Goal: Task Accomplishment & Management: Use online tool/utility

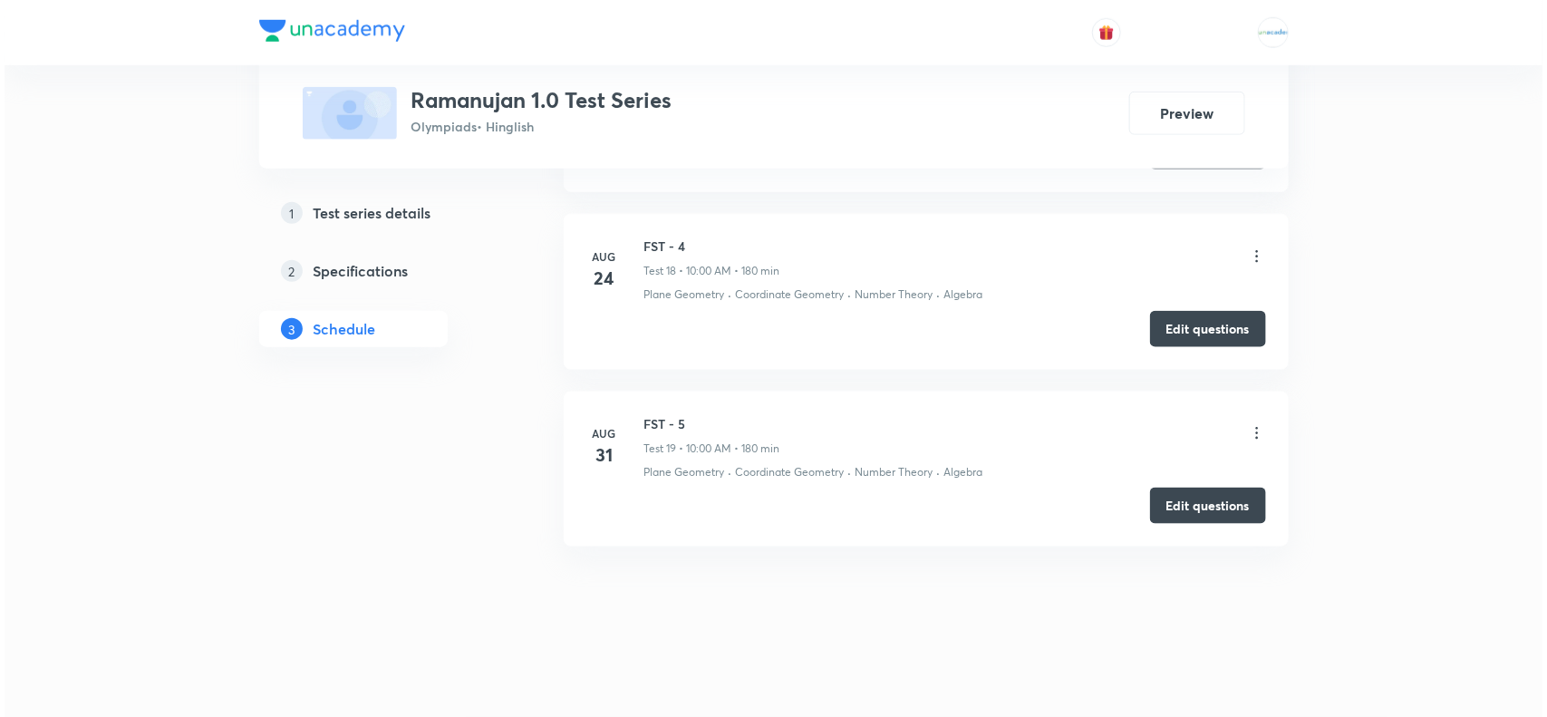
scroll to position [3830, 0]
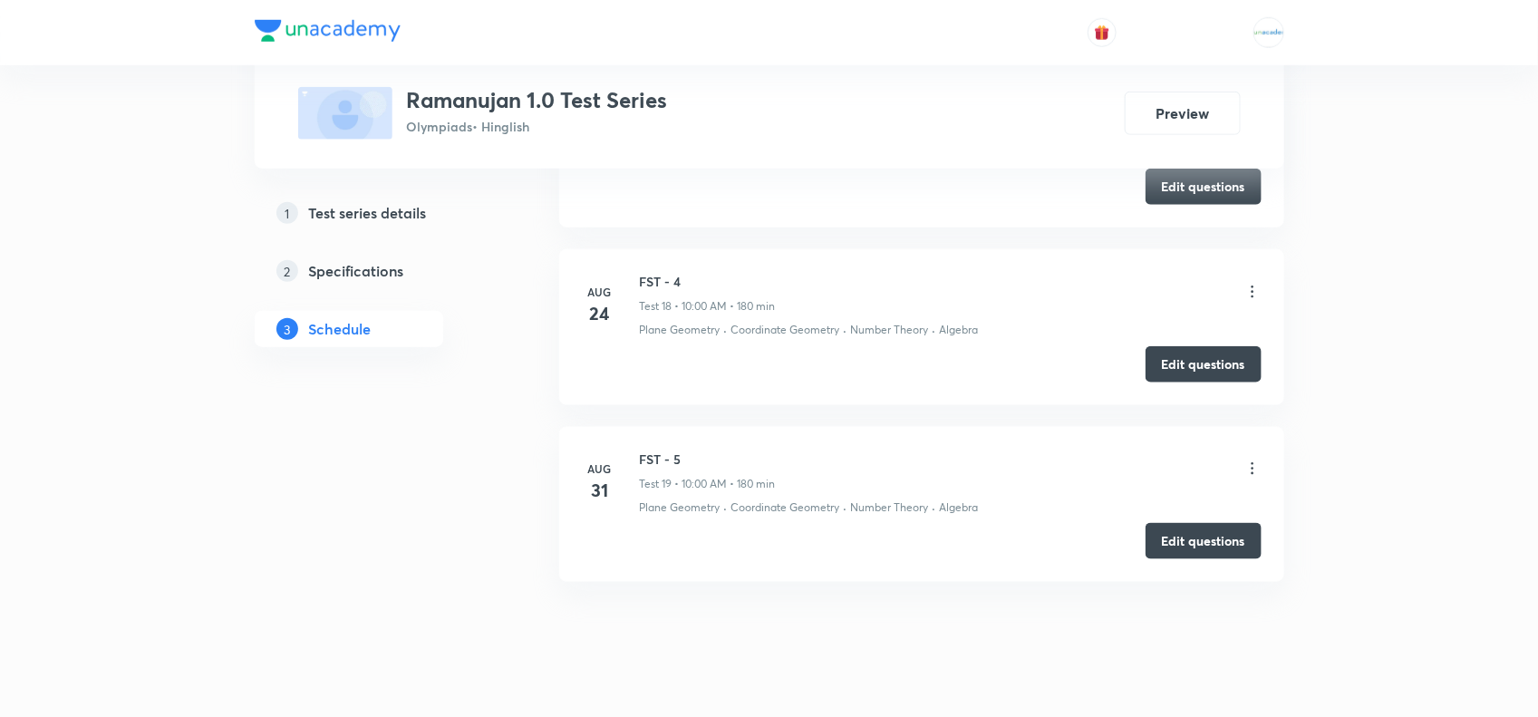
click at [1253, 300] on icon at bounding box center [1252, 292] width 18 height 18
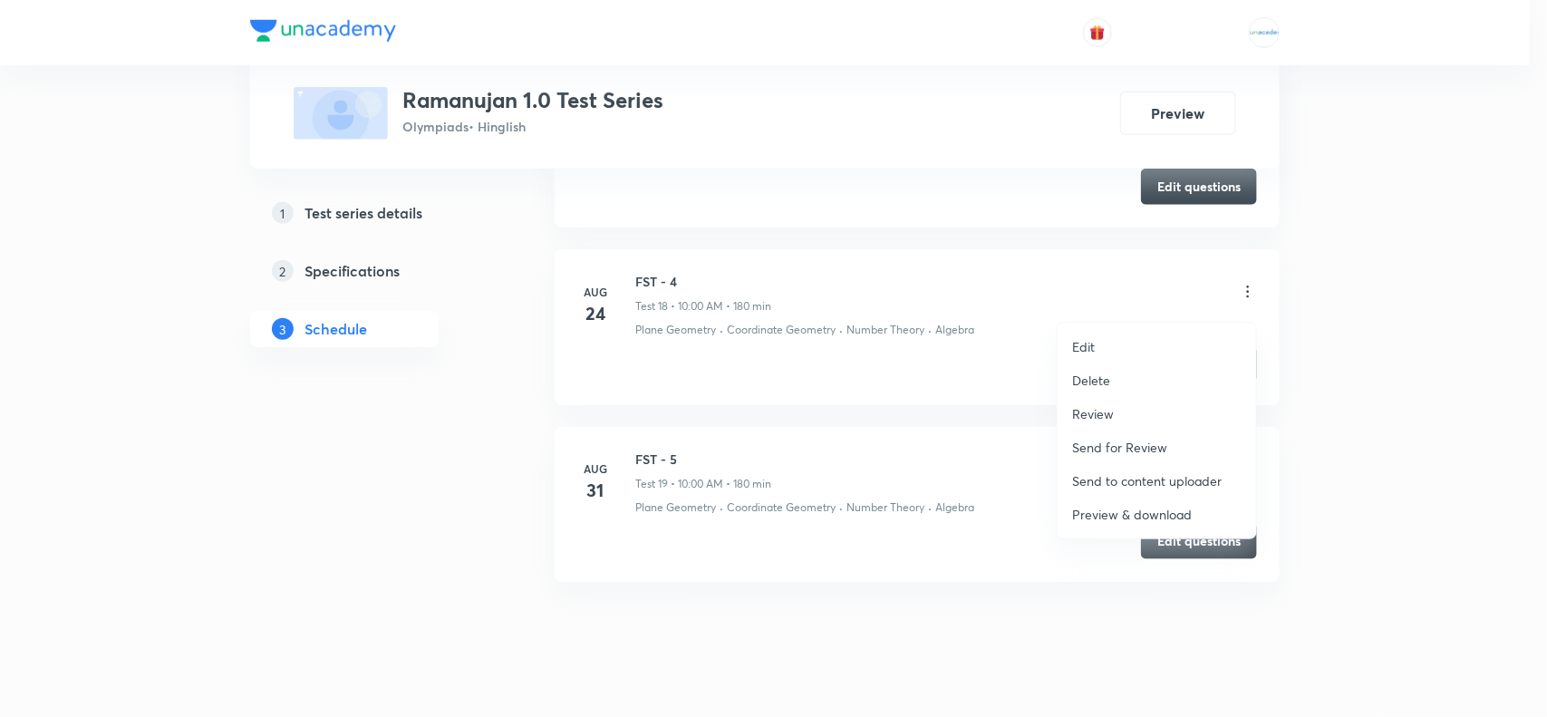
click at [1093, 508] on p "Preview & download" at bounding box center [1132, 514] width 120 height 19
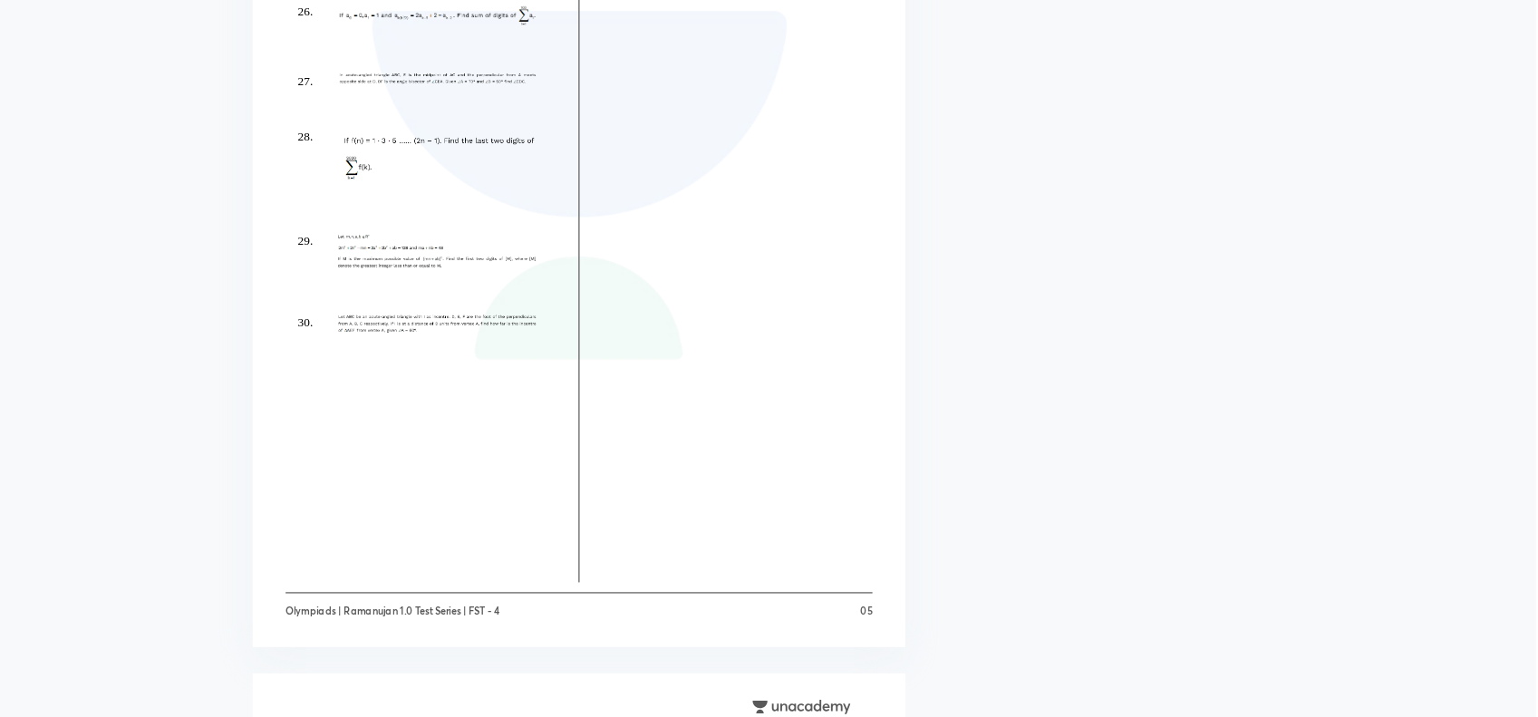
scroll to position [3390, 0]
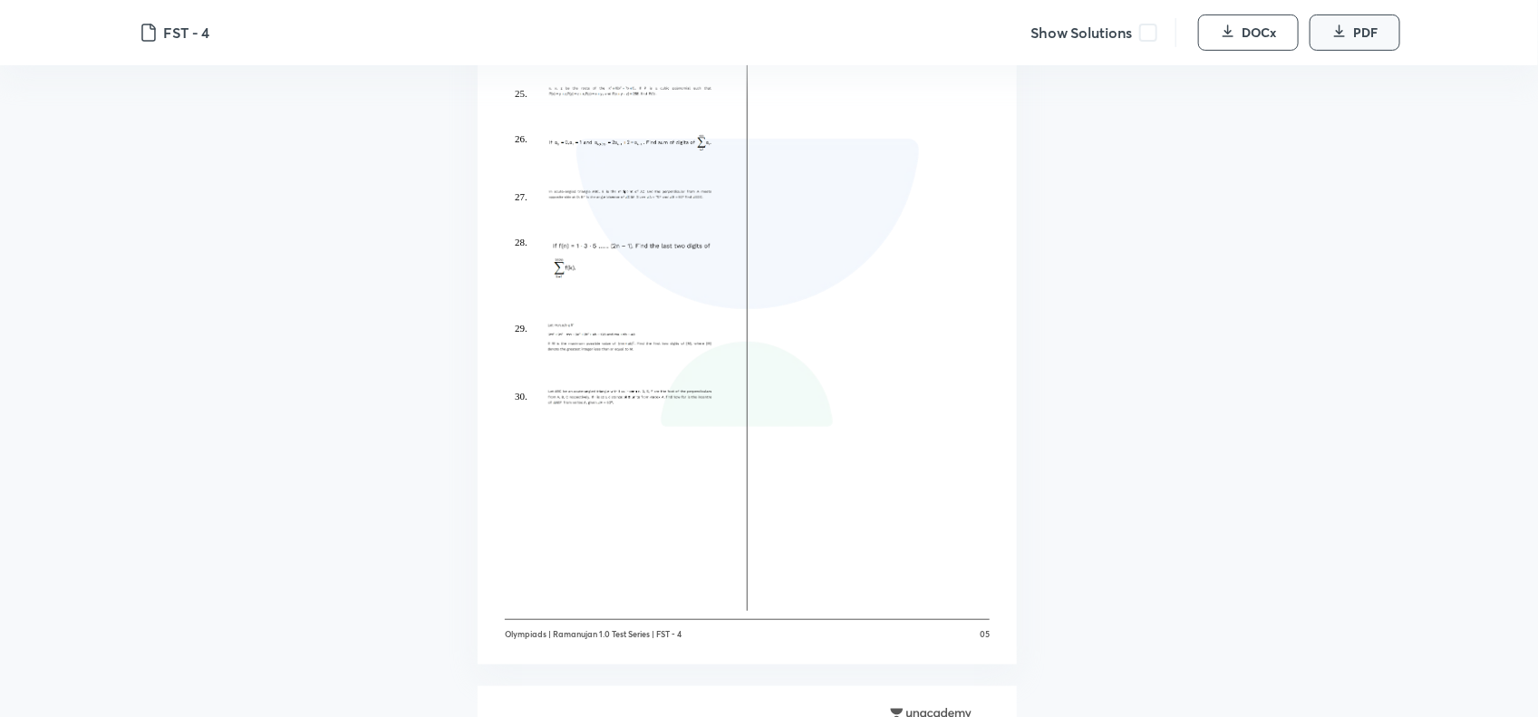
click at [1344, 34] on icon "button" at bounding box center [1339, 31] width 14 height 14
